Goal: Transaction & Acquisition: Book appointment/travel/reservation

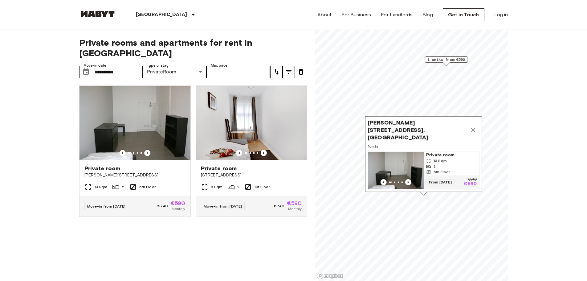
drag, startPoint x: 444, startPoint y: 54, endPoint x: 445, endPoint y: 60, distance: 6.5
click at [445, 60] on span "1 units from €590" at bounding box center [446, 60] width 38 height 6
click at [457, 60] on span "1 units from €590" at bounding box center [446, 60] width 38 height 6
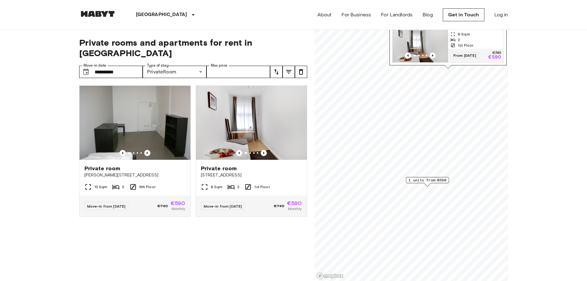
drag, startPoint x: 527, startPoint y: 82, endPoint x: 539, endPoint y: 116, distance: 36.1
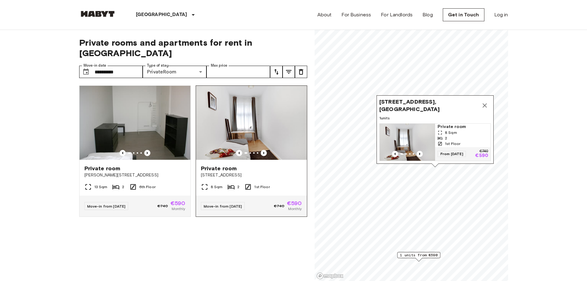
click at [275, 133] on img at bounding box center [251, 123] width 111 height 74
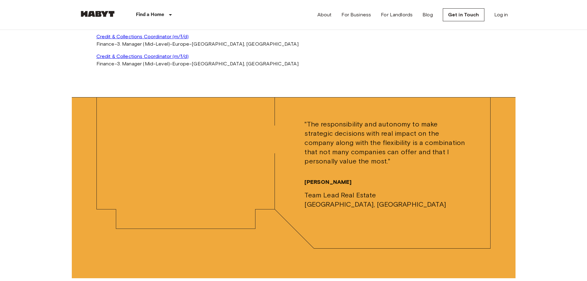
scroll to position [1976, 0]
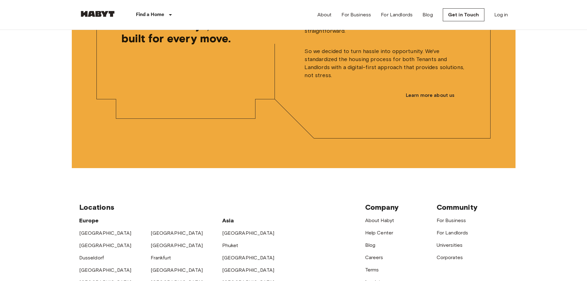
scroll to position [1681, 0]
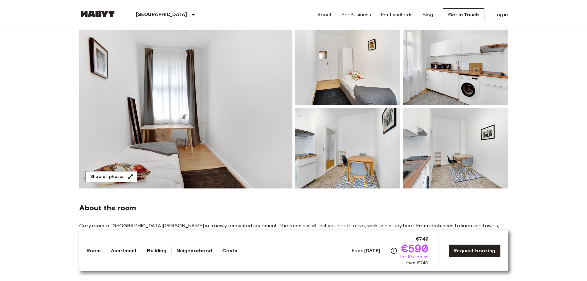
drag, startPoint x: 0, startPoint y: 0, endPoint x: 34, endPoint y: 169, distance: 172.9
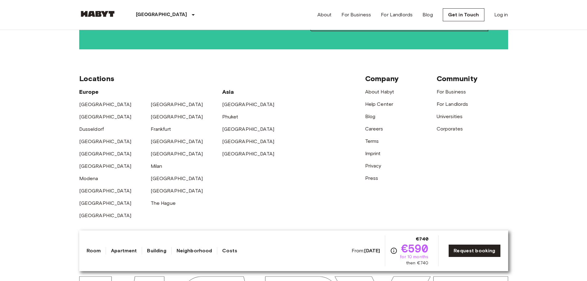
scroll to position [1400, 0]
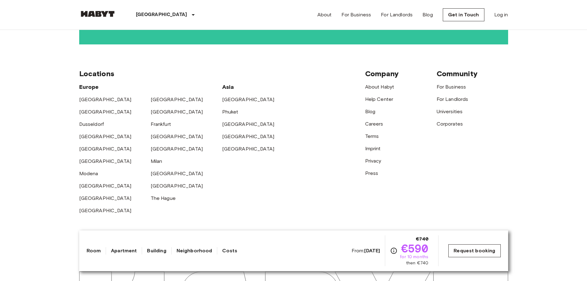
click at [468, 251] on link "Request booking" at bounding box center [474, 250] width 52 height 13
click at [479, 251] on link "Request booking" at bounding box center [474, 250] width 52 height 13
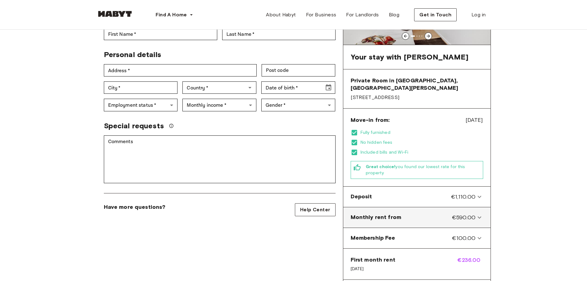
scroll to position [154, 0]
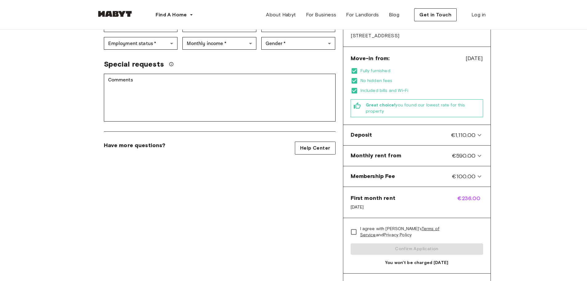
drag, startPoint x: 429, startPoint y: 210, endPoint x: 283, endPoint y: 213, distance: 146.0
click at [283, 213] on div "Private Room in [GEOGRAPHIC_DATA], Prenzlauer [PERSON_NAME] Account details Ema…" at bounding box center [219, 96] width 246 height 399
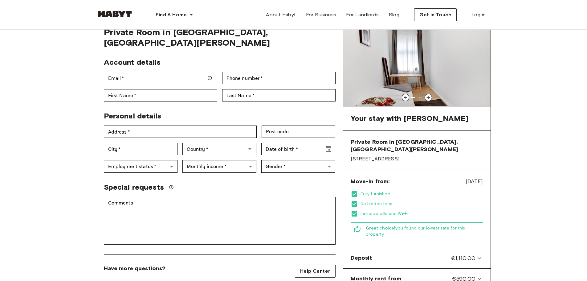
scroll to position [31, 0]
click at [427, 98] on icon at bounding box center [428, 97] width 5 height 5
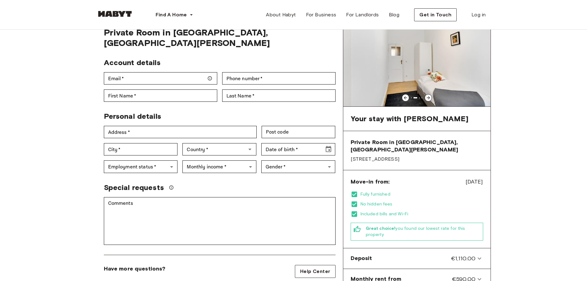
click at [427, 98] on icon at bounding box center [428, 97] width 5 height 5
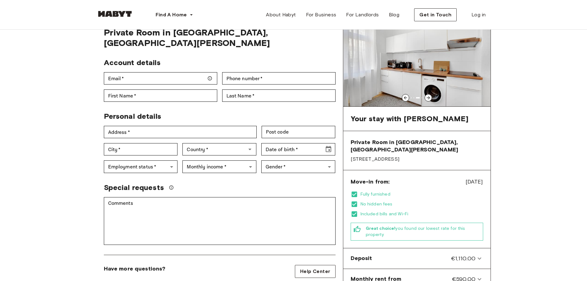
click at [426, 99] on icon at bounding box center [428, 97] width 5 height 5
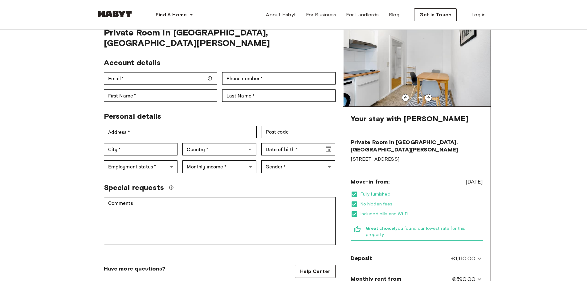
click at [426, 97] on icon at bounding box center [428, 97] width 5 height 5
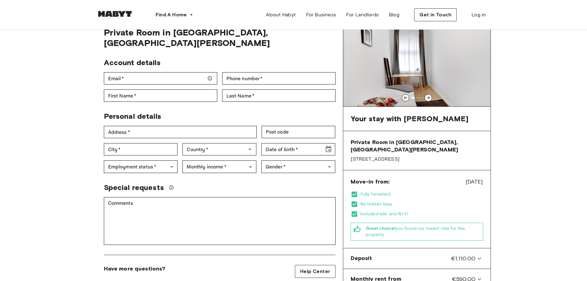
click at [426, 97] on icon at bounding box center [428, 97] width 5 height 5
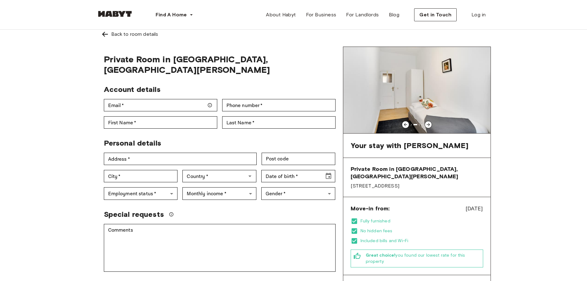
scroll to position [0, 0]
